Goal: Information Seeking & Learning: Compare options

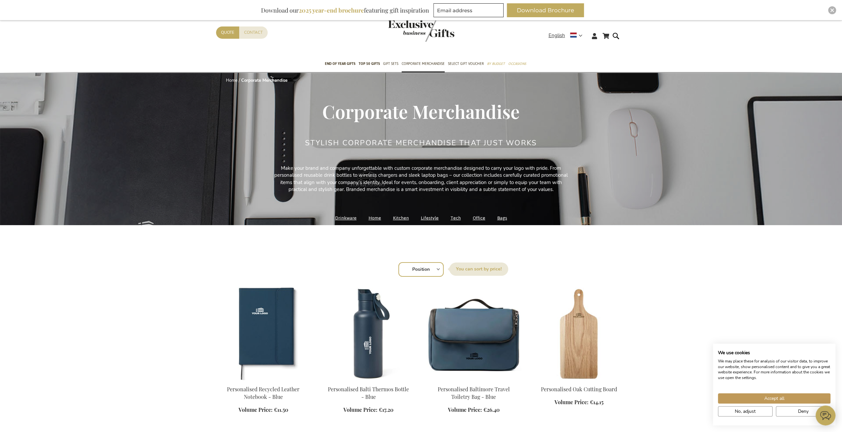
click at [439, 268] on div "Sort By Position Best Sellers Most Viewed New Biggest Saving Price: low to high…" at bounding box center [420, 269] width 403 height 16
click at [434, 270] on select "Position Best Sellers Most Viewed New Biggest Saving Price: low to high Price: …" at bounding box center [421, 269] width 45 height 15
select select "price_asc"
click at [399, 262] on select "Position Best Sellers Most Viewed New Biggest Saving Price: low to high Price: …" at bounding box center [421, 269] width 45 height 15
click at [778, 401] on span "Accept all" at bounding box center [775, 398] width 20 height 7
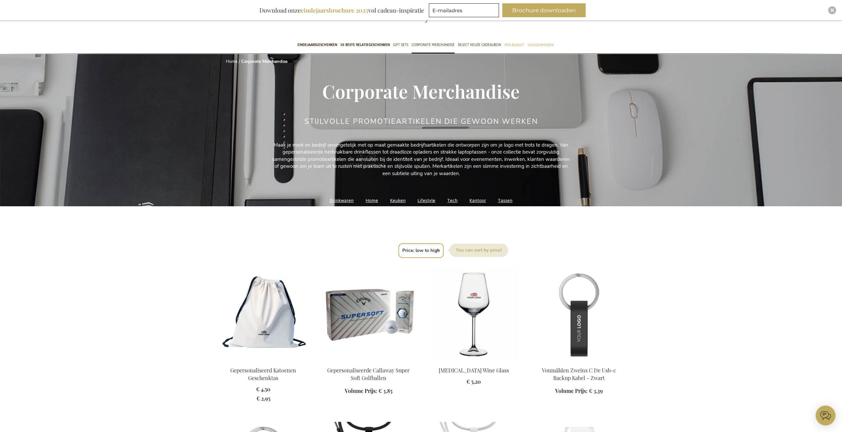
scroll to position [33, 0]
